Goal: Transaction & Acquisition: Purchase product/service

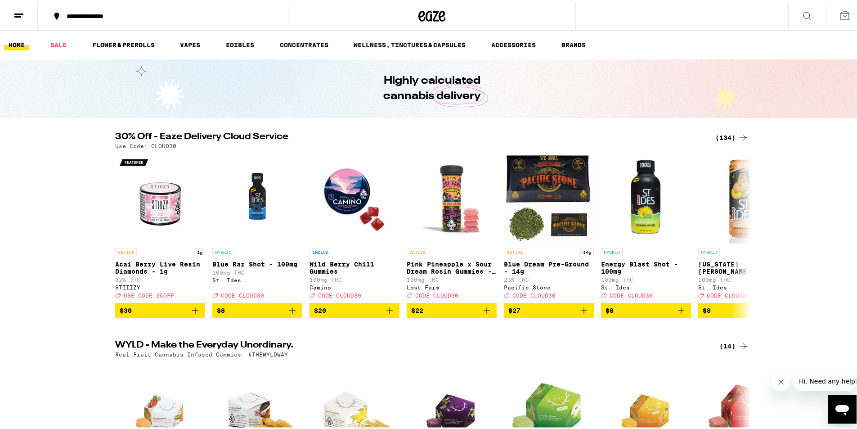
click at [726, 135] on div "(134)" at bounding box center [731, 135] width 33 height 11
